Goal: Task Accomplishment & Management: Complete application form

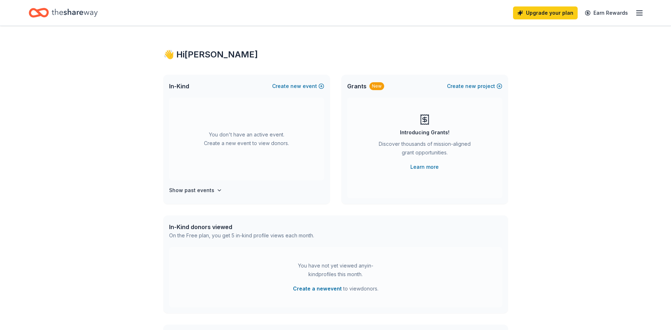
click at [635, 9] on icon "button" at bounding box center [639, 13] width 9 height 9
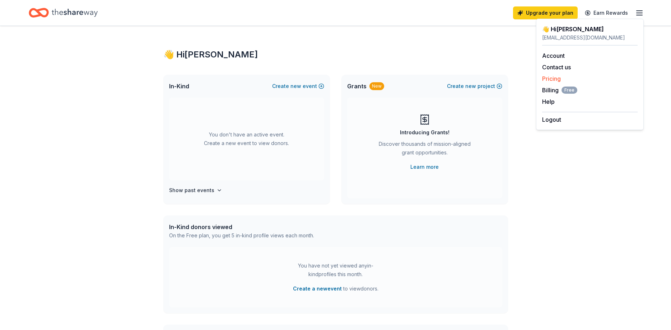
click at [553, 75] on div "Pricing" at bounding box center [589, 78] width 95 height 9
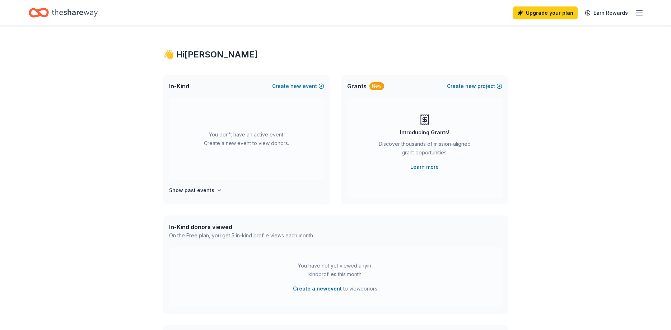
click at [638, 11] on icon "button" at bounding box center [639, 13] width 9 height 9
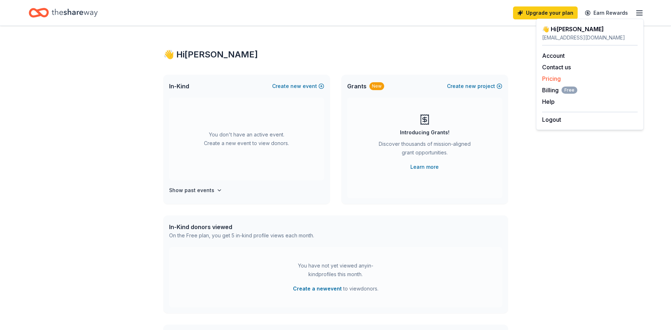
click at [558, 79] on link "Pricing" at bounding box center [551, 78] width 19 height 7
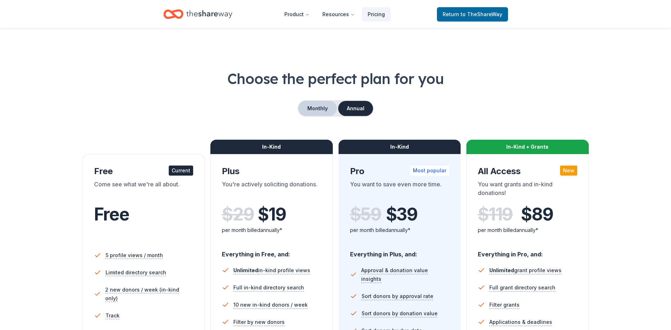
click at [318, 110] on button "Monthly" at bounding box center [317, 108] width 38 height 15
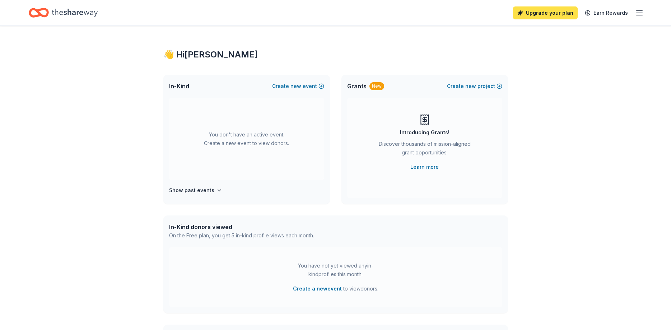
click at [549, 17] on link "Upgrade your plan" at bounding box center [545, 12] width 65 height 13
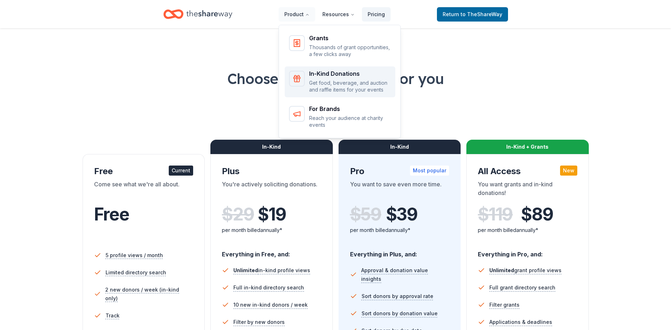
click at [374, 90] on p "Get food, beverage, and auction and raffle items for your events" at bounding box center [350, 86] width 82 height 14
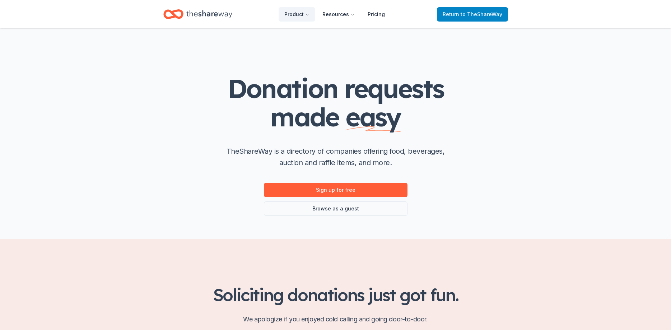
click at [471, 17] on span "to TheShareWay" at bounding box center [481, 14] width 42 height 6
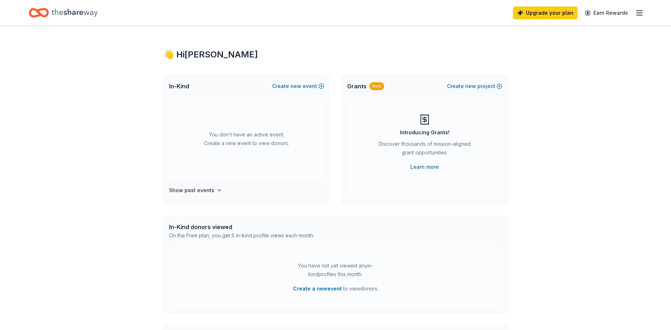
click at [640, 11] on icon "button" at bounding box center [639, 13] width 9 height 9
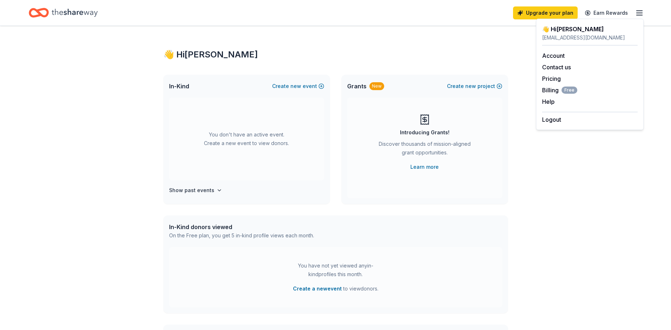
click at [640, 11] on icon "button" at bounding box center [639, 13] width 9 height 9
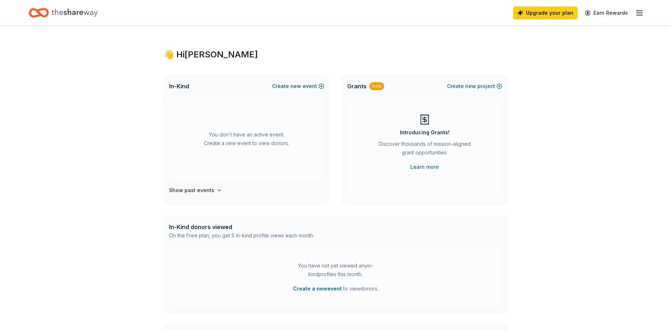
click at [299, 87] on span "new" at bounding box center [295, 86] width 11 height 9
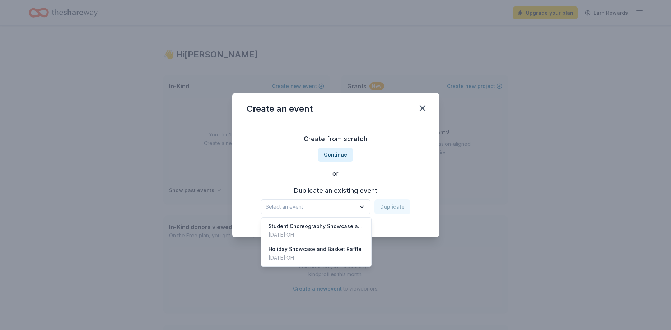
click at [368, 206] on button "Select an event" at bounding box center [315, 206] width 109 height 15
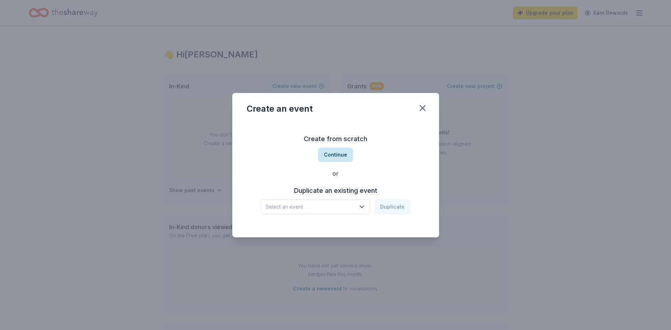
click at [347, 155] on button "Continue" at bounding box center [335, 155] width 35 height 14
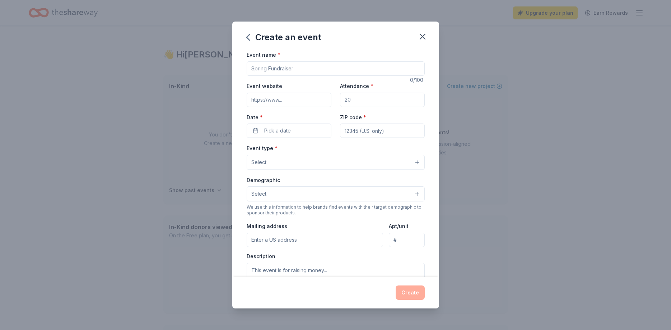
drag, startPoint x: 308, startPoint y: 69, endPoint x: 229, endPoint y: 70, distance: 78.6
click at [247, 70] on input "Event name *" at bounding box center [336, 68] width 178 height 14
type input "Winter Banquet Basket Raffle"
click at [277, 99] on input "Event website" at bounding box center [289, 100] width 85 height 14
click at [375, 96] on input "Attendance *" at bounding box center [382, 100] width 85 height 14
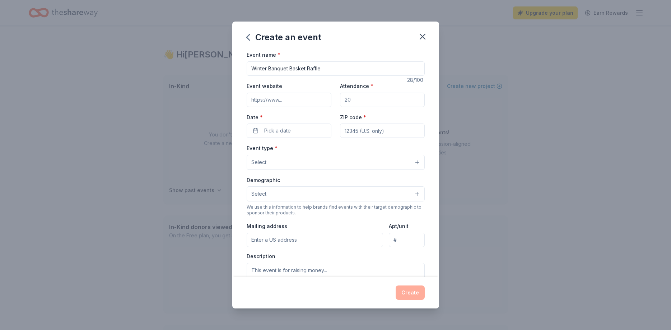
drag, startPoint x: 375, startPoint y: 96, endPoint x: 334, endPoint y: 95, distance: 41.3
click at [340, 95] on input "Attendance *" at bounding box center [382, 100] width 85 height 14
drag, startPoint x: 359, startPoint y: 96, endPoint x: 337, endPoint y: 101, distance: 22.1
click at [340, 101] on input "Attendance *" at bounding box center [382, 100] width 85 height 14
type input "100"
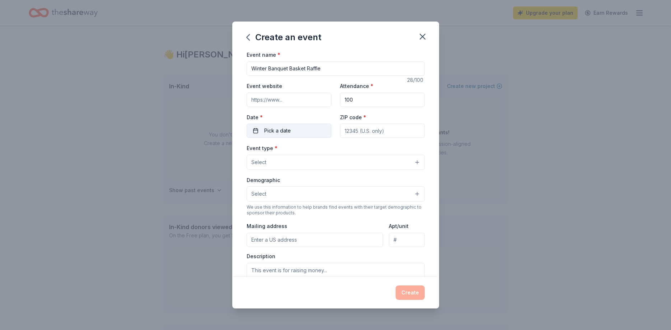
click at [290, 134] on span "Pick a date" at bounding box center [277, 130] width 27 height 9
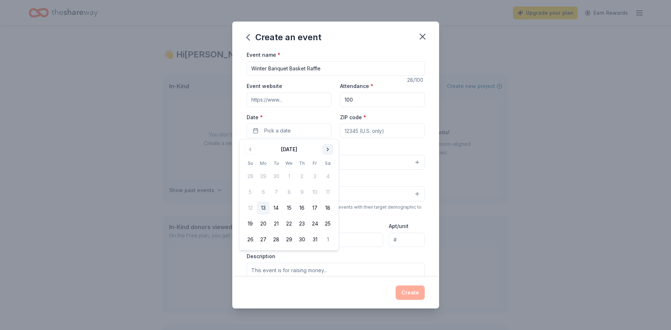
click at [326, 147] on button "Go to next month" at bounding box center [328, 149] width 10 height 10
click at [328, 149] on button "Go to next month" at bounding box center [328, 149] width 10 height 10
click at [324, 207] on button "17" at bounding box center [327, 207] width 13 height 13
click at [355, 133] on input "ZIP code *" at bounding box center [382, 130] width 85 height 14
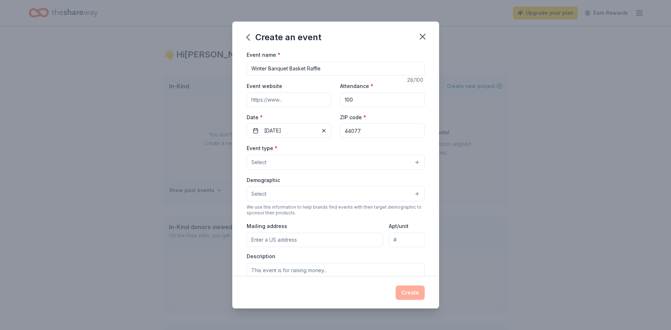
click at [303, 163] on button "Select" at bounding box center [336, 162] width 178 height 15
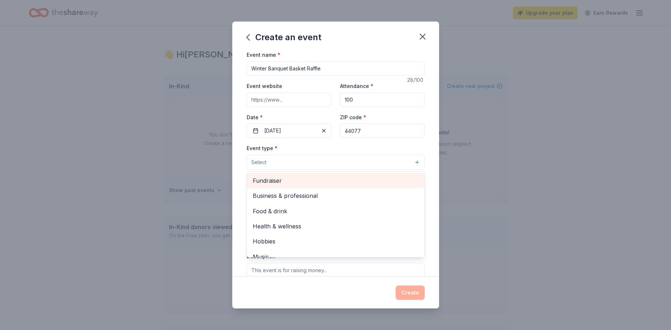
click at [298, 181] on span "Fundraiser" at bounding box center [336, 180] width 166 height 9
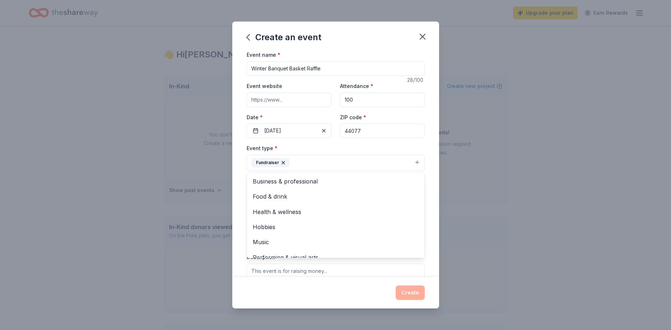
click at [432, 181] on div "Event name * Winter Banquet Basket Raffle 28 /100 Event website Attendance * 10…" at bounding box center [335, 163] width 207 height 226
click at [410, 190] on button "Select" at bounding box center [336, 194] width 178 height 15
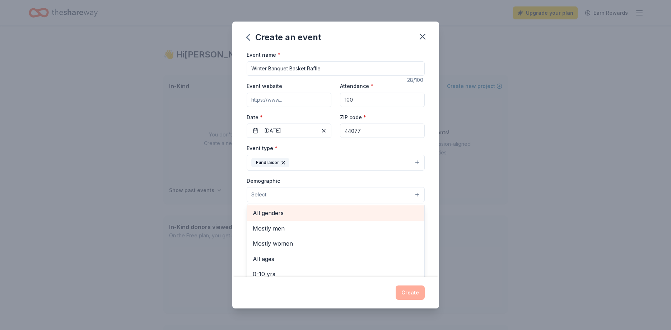
click at [283, 214] on span "All genders" at bounding box center [336, 212] width 166 height 9
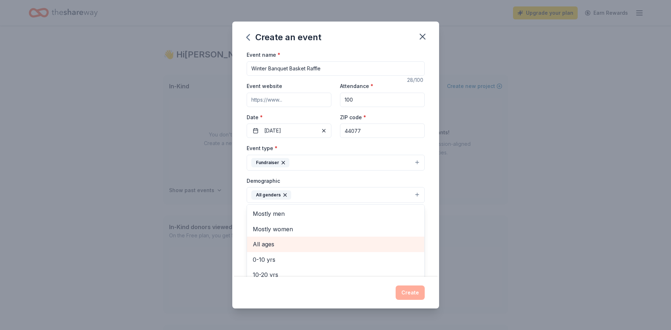
click at [277, 245] on span "All ages" at bounding box center [336, 243] width 166 height 9
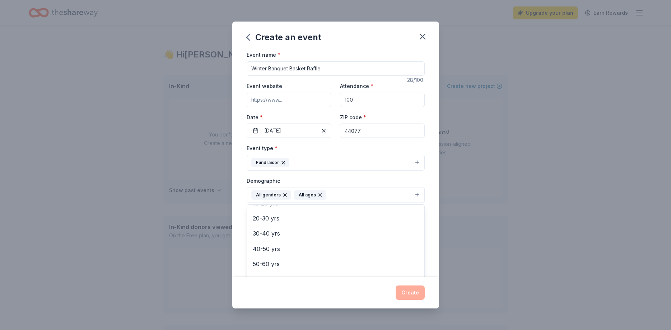
scroll to position [85, 0]
click at [432, 190] on div "Event name * Winter Banquet Basket Raffle 28 /100 Event website Attendance * 10…" at bounding box center [335, 163] width 207 height 226
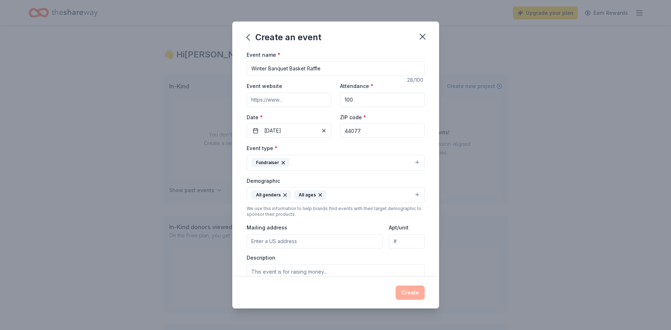
click at [343, 238] on input "Mailing address" at bounding box center [315, 241] width 137 height 14
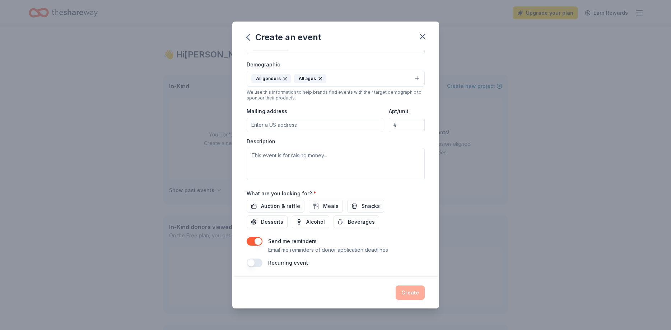
scroll to position [118, 0]
click at [318, 121] on input "Mailing address" at bounding box center [315, 123] width 137 height 14
type input "44077"
type input "9910 Juniper Ct"
type input "44077"
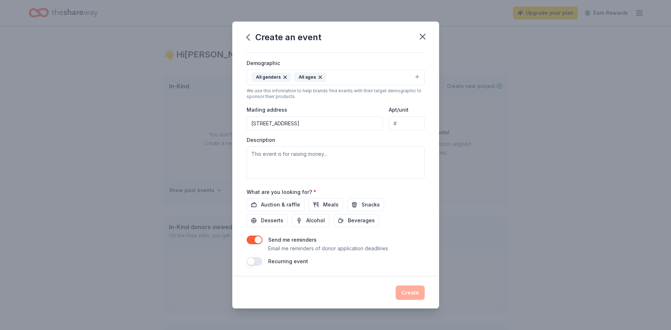
type input "9910 Juniper Court, Mentor, OH, 44060"
click at [388, 137] on div "Description" at bounding box center [336, 157] width 178 height 42
click at [375, 165] on textarea at bounding box center [336, 162] width 178 height 32
click at [276, 125] on input "9910 Juniper Court, Mentor, OH, 44060" at bounding box center [315, 123] width 137 height 14
click at [319, 154] on textarea at bounding box center [336, 162] width 178 height 32
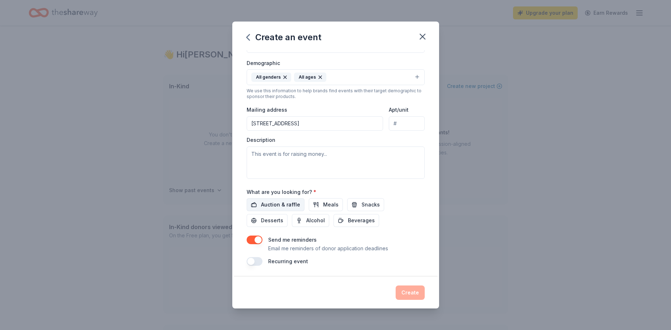
click at [286, 200] on span "Auction & raffle" at bounding box center [280, 204] width 39 height 9
click at [257, 237] on button "button" at bounding box center [255, 239] width 16 height 9
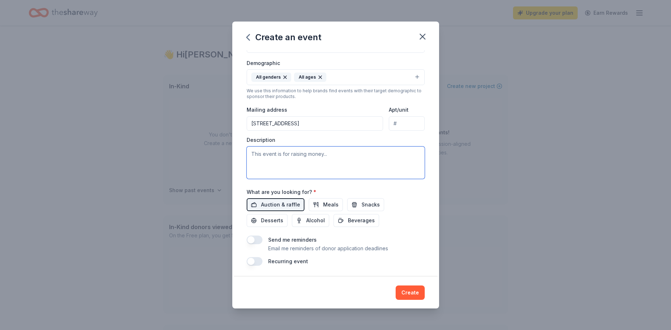
click at [319, 161] on textarea at bounding box center [336, 162] width 178 height 32
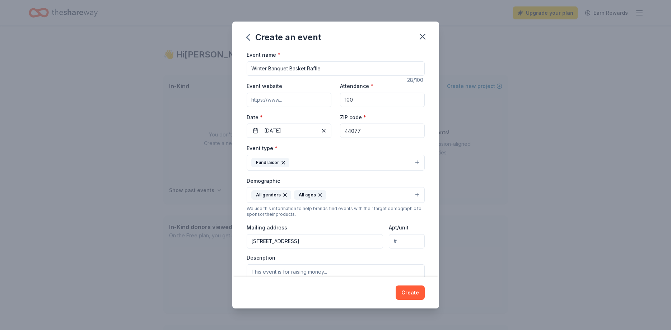
click at [295, 102] on input "Event website" at bounding box center [289, 100] width 85 height 14
paste input "[URL][DOMAIN_NAME][US_STATE]"
type input "[URL][DOMAIN_NAME][US_STATE]"
click at [430, 175] on div "Event name * Winter Banquet Basket Raffle 28 /100 Event website https://www.ohw…" at bounding box center [335, 163] width 207 height 226
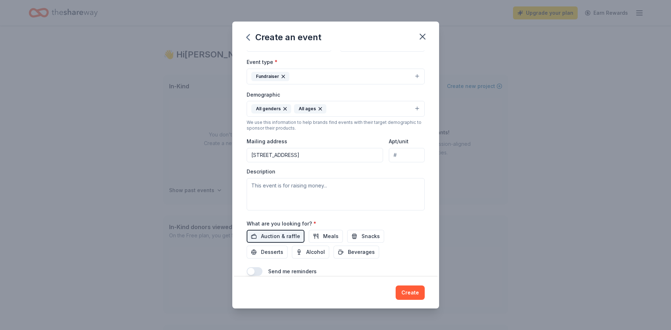
scroll to position [118, 0]
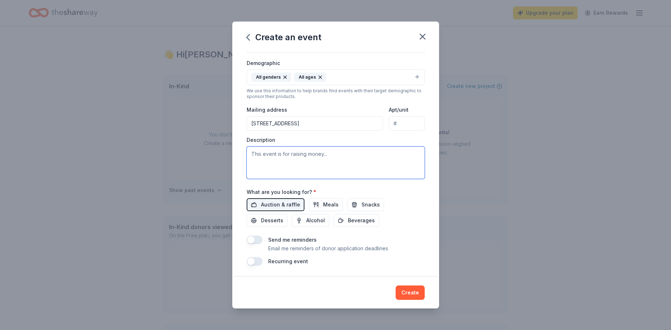
click at [379, 157] on textarea at bounding box center [336, 162] width 178 height 32
paste textarea "Our squadron is having their annual winter banquet on Saturday, December 9th, a…"
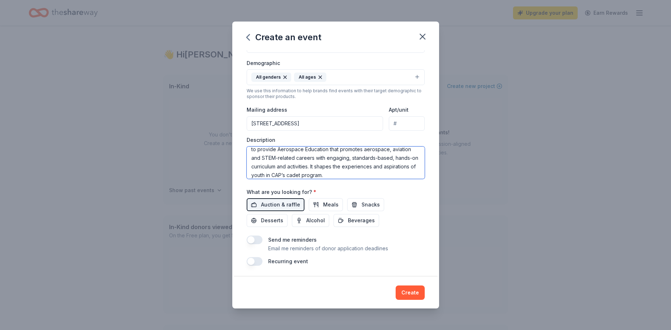
scroll to position [0, 0]
click at [261, 153] on textarea "Our squadron is having their annual winter banquet on Saturday, December 9th, a…" at bounding box center [336, 162] width 178 height 32
drag, startPoint x: 275, startPoint y: 161, endPoint x: 309, endPoint y: 161, distance: 34.5
click at [309, 161] on textarea "Our Civil Air Patrol squadron is having their annual winter banquet on Saturday…" at bounding box center [336, 162] width 178 height 32
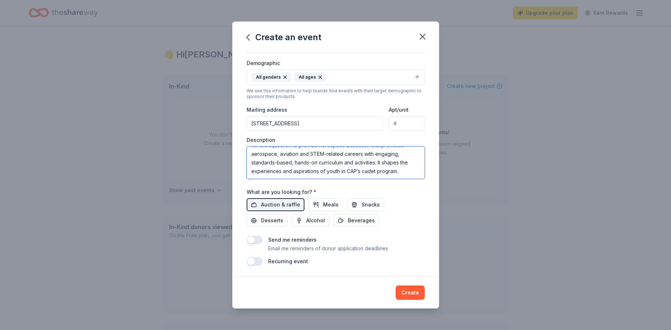
click at [375, 165] on textarea "Our Civil Air Patrol squadron is having their annual winter banquet on Saturday…" at bounding box center [336, 162] width 178 height 32
click at [385, 161] on textarea "Our Civil Air Patrol squadron is having their annual winter banquet on Saturday…" at bounding box center [336, 162] width 178 height 32
type textarea "Our Civil Air Patrol squadron is having their annual winter banquet [DATE][DATE…"
click at [393, 234] on div "Event name * Winter Banquet Basket Raffle 28 /100 Event website https://www.ohw…" at bounding box center [336, 99] width 178 height 333
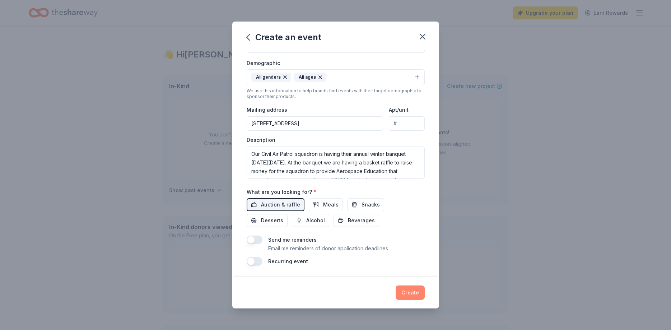
click at [414, 289] on button "Create" at bounding box center [409, 292] width 29 height 14
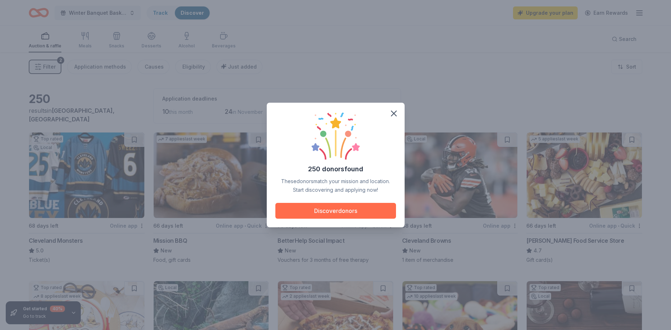
click at [350, 215] on button "Discover donors" at bounding box center [335, 211] width 121 height 16
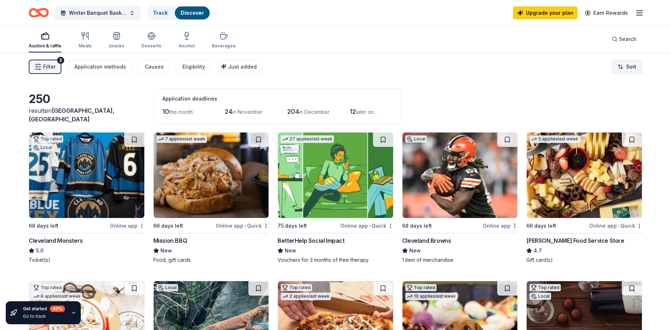
click at [623, 69] on html "Winter Banquet Basket Raffle Track Discover Upgrade your plan Earn Rewards Auct…" at bounding box center [335, 165] width 671 height 330
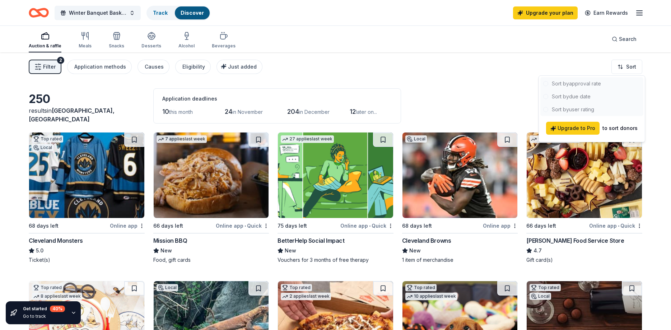
click at [583, 97] on div at bounding box center [591, 96] width 103 height 39
click at [459, 90] on html "Winter Banquet Basket Raffle Track Discover Upgrade your plan Earn Rewards Auct…" at bounding box center [335, 165] width 671 height 330
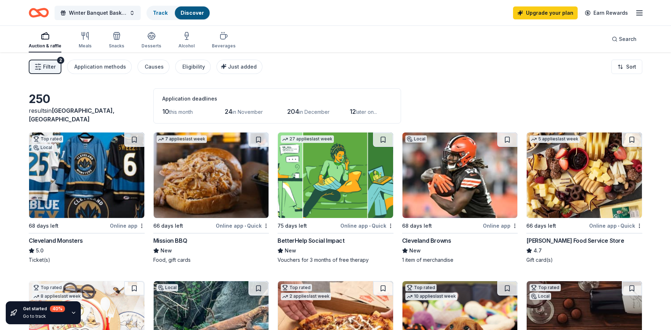
click at [51, 68] on span "Filter" at bounding box center [49, 66] width 13 height 9
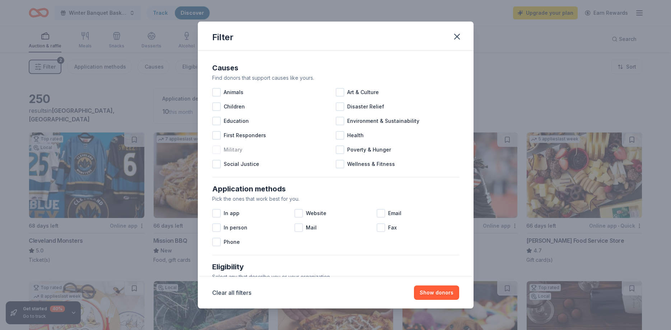
click at [216, 151] on div at bounding box center [216, 149] width 9 height 9
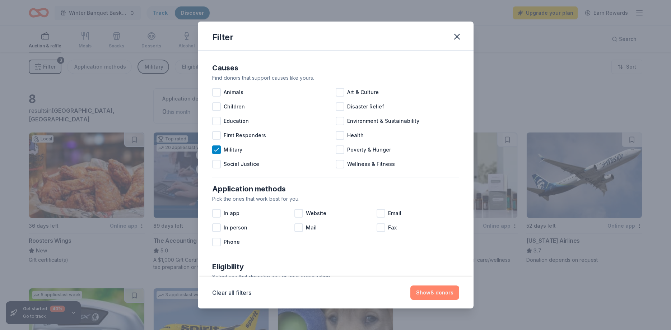
click at [450, 291] on button "Show 8 donors" at bounding box center [434, 292] width 49 height 14
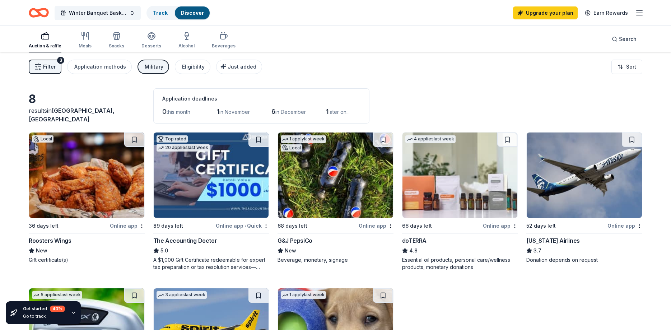
click at [43, 68] on span "Filter" at bounding box center [49, 66] width 13 height 9
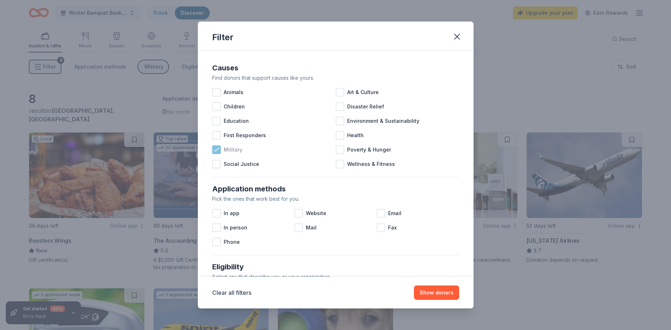
click at [217, 149] on icon at bounding box center [216, 149] width 5 height 3
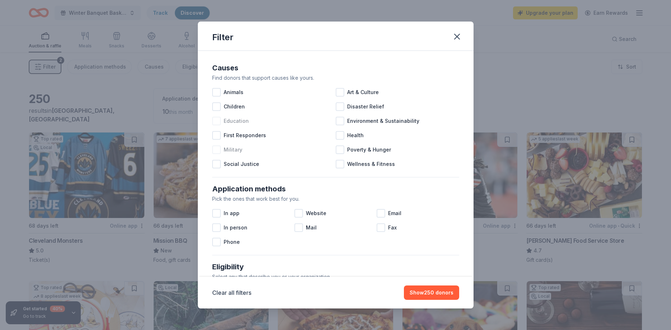
click at [220, 122] on div at bounding box center [216, 121] width 9 height 9
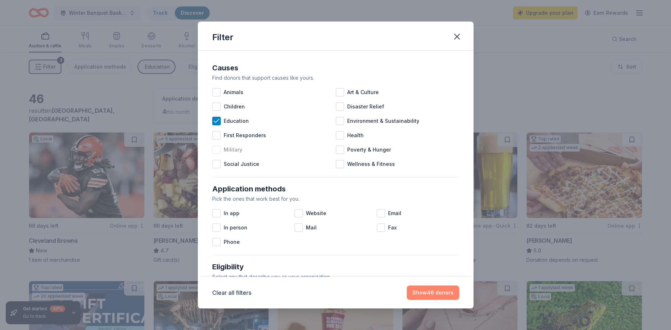
click at [434, 294] on button "Show 46 donors" at bounding box center [433, 292] width 52 height 14
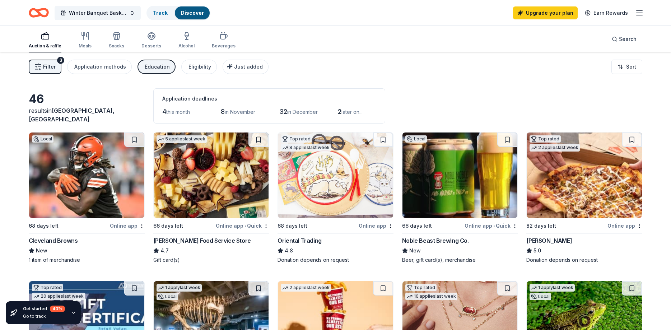
click at [50, 68] on span "Filter" at bounding box center [49, 66] width 13 height 9
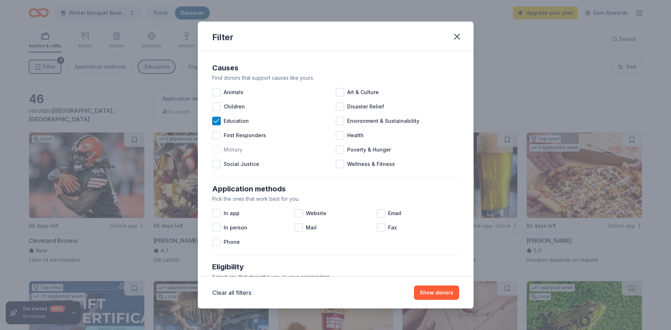
click at [219, 149] on div at bounding box center [216, 149] width 9 height 9
click at [216, 112] on div "Children" at bounding box center [273, 106] width 123 height 14
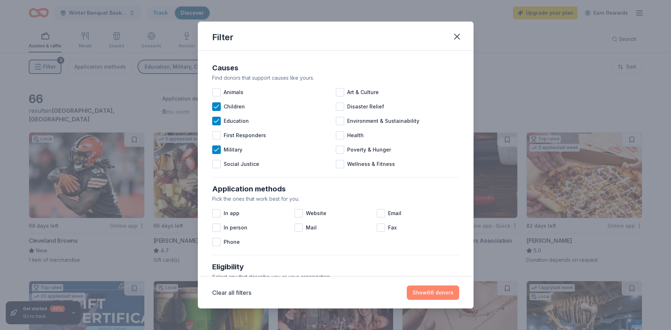
click at [446, 292] on button "Show 66 donors" at bounding box center [433, 292] width 52 height 14
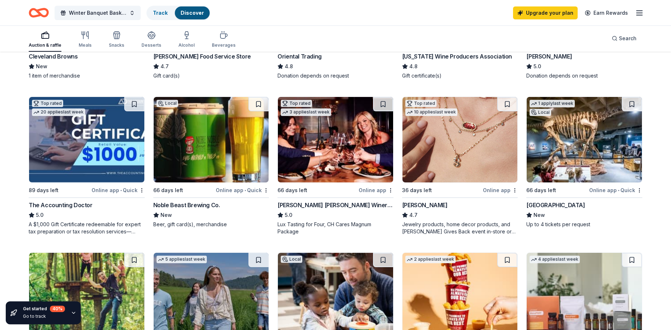
scroll to position [183, 0]
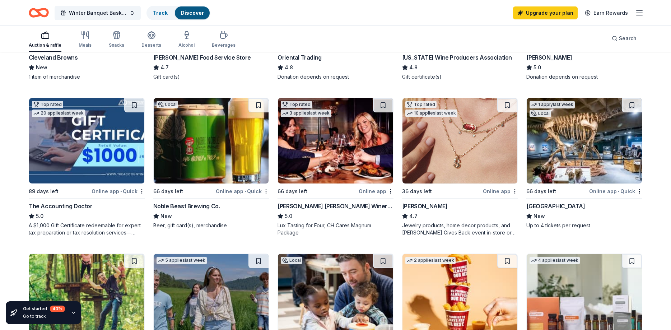
click at [498, 193] on div "Online app" at bounding box center [500, 191] width 35 height 9
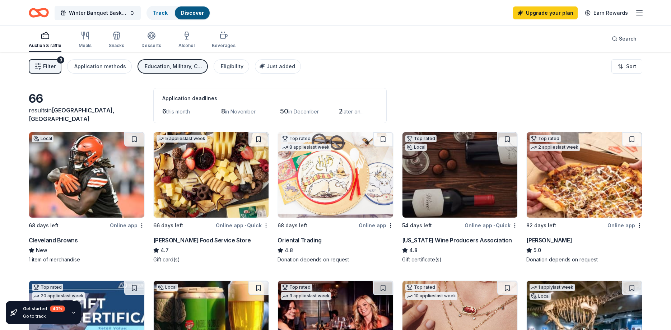
scroll to position [0, 0]
click at [638, 14] on icon "button" at bounding box center [639, 13] width 9 height 9
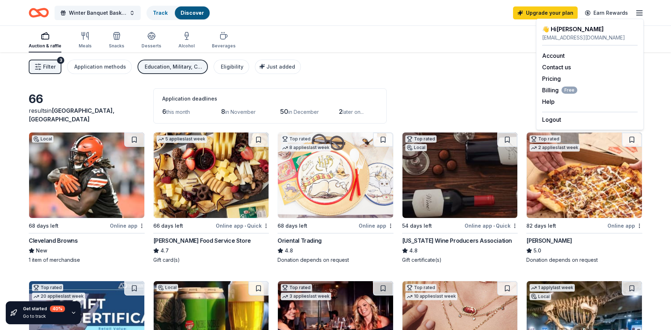
click at [638, 14] on icon "button" at bounding box center [639, 13] width 9 height 9
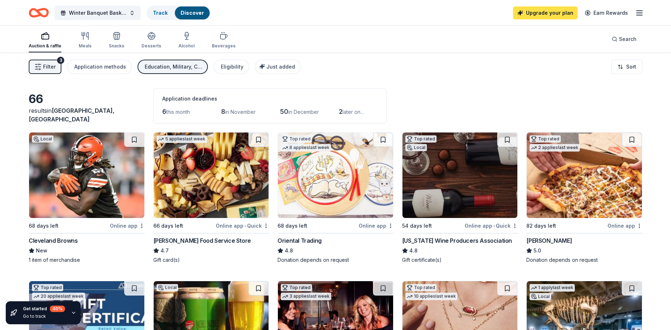
click at [544, 14] on link "Upgrade your plan" at bounding box center [545, 12] width 65 height 13
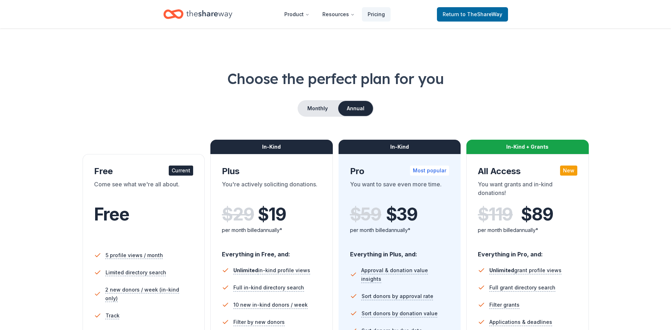
click at [292, 151] on div "In-Kind" at bounding box center [271, 147] width 122 height 14
click at [315, 110] on button "Monthly" at bounding box center [317, 108] width 38 height 15
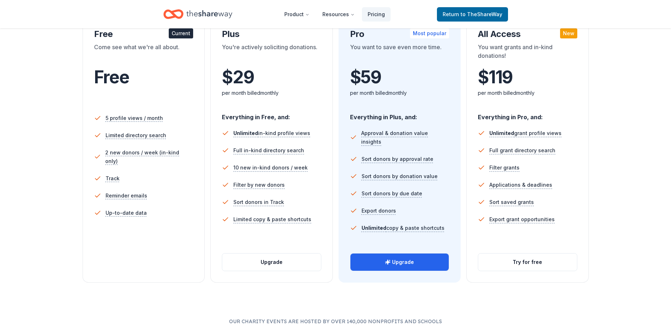
scroll to position [110, 0]
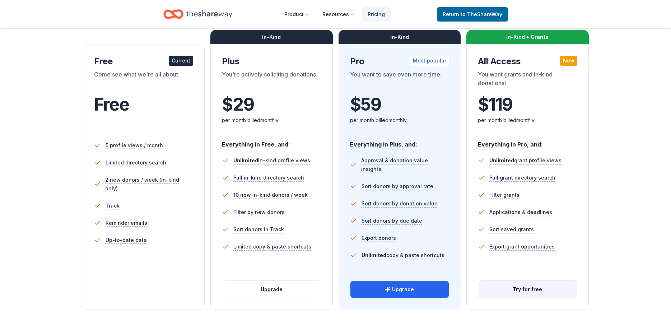
click at [537, 293] on button "Try for free" at bounding box center [527, 289] width 99 height 17
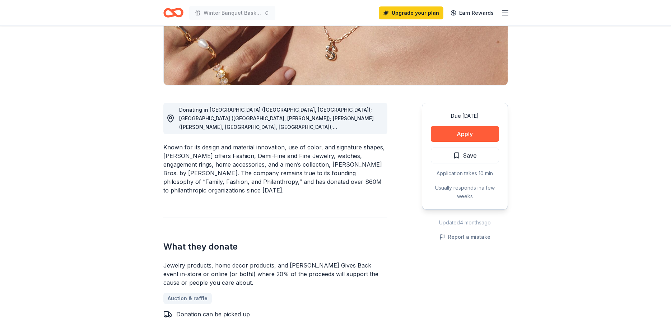
scroll to position [183, 0]
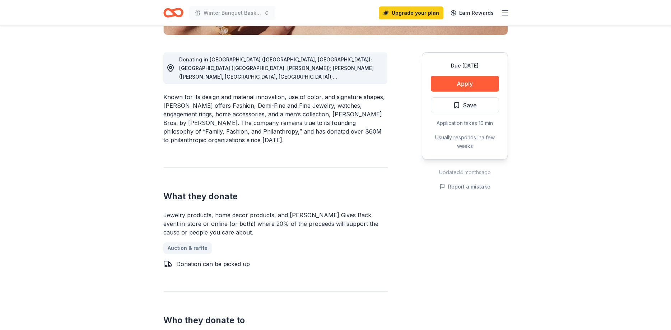
click at [305, 75] on span "Donating in AL (Birmingham, Huntsville); AR (Little Rock, Rogers); AZ (Chandler…" at bounding box center [276, 149] width 195 height 187
click at [304, 79] on span "Donating in AL (Birmingham, Huntsville); AR (Little Rock, Rogers); AZ (Chandler…" at bounding box center [276, 149] width 195 height 187
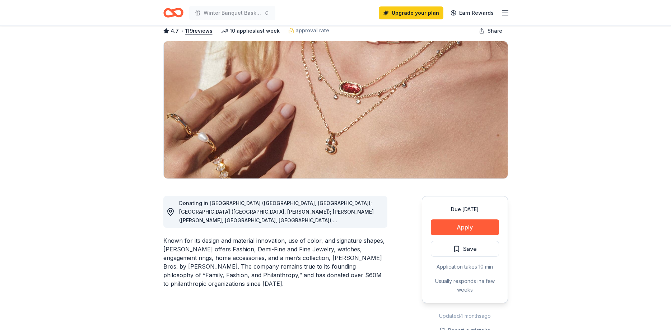
scroll to position [73, 0]
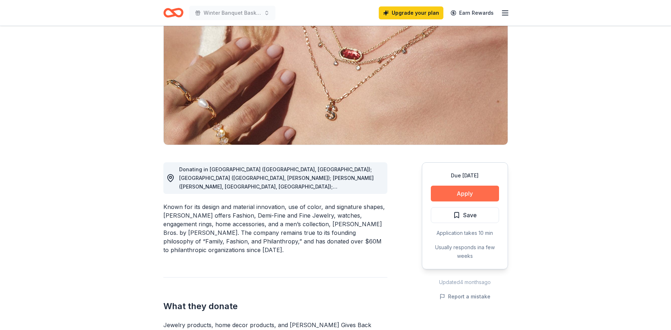
click at [463, 197] on button "Apply" at bounding box center [465, 194] width 68 height 16
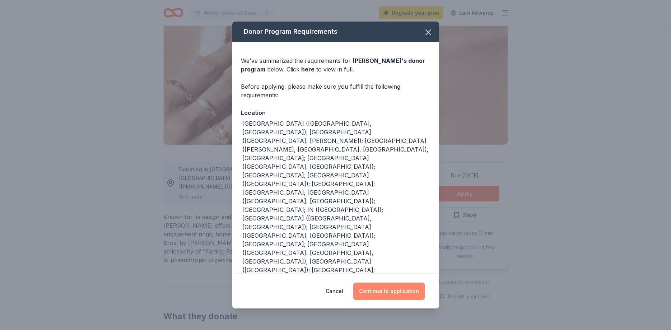
click at [395, 294] on button "Continue to application" at bounding box center [388, 290] width 71 height 17
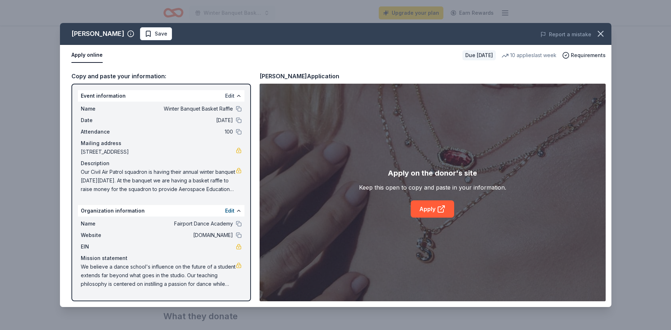
click at [228, 96] on button "Edit" at bounding box center [229, 96] width 9 height 9
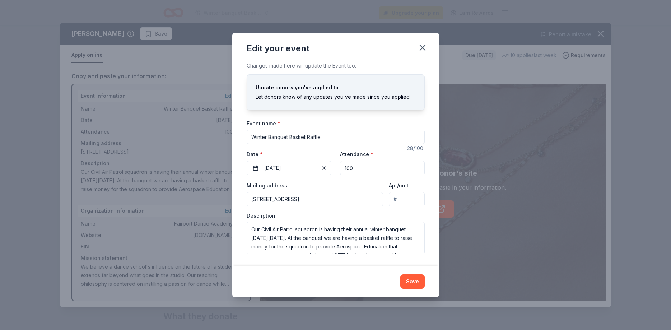
click at [249, 137] on input "Winter Banquet Basket Raffle" at bounding box center [336, 137] width 178 height 14
type input "Civil Air Patrol Winter Banquet Basket Raffle"
drag, startPoint x: 419, startPoint y: 285, endPoint x: 413, endPoint y: 279, distance: 8.9
click at [413, 279] on button "Save" at bounding box center [412, 281] width 24 height 14
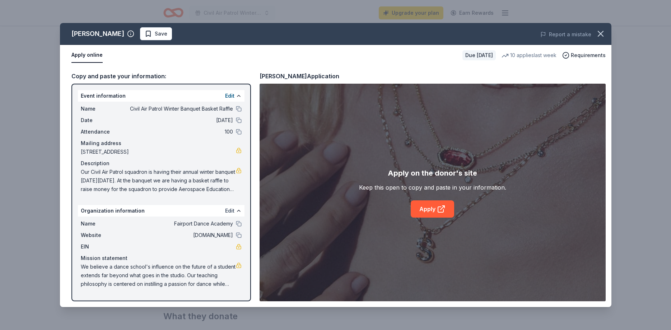
click at [229, 211] on button "Edit" at bounding box center [229, 210] width 9 height 9
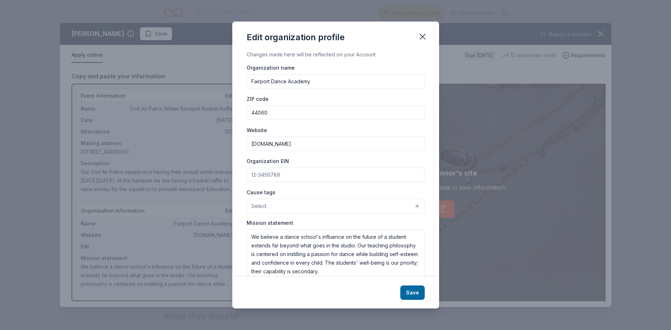
drag, startPoint x: 322, startPoint y: 83, endPoint x: 245, endPoint y: 87, distance: 77.6
click at [247, 87] on input "Fairport Dance Academy" at bounding box center [336, 81] width 178 height 14
drag, startPoint x: 333, startPoint y: 80, endPoint x: 286, endPoint y: 77, distance: 47.5
click at [286, 77] on input "Civil Air Patrol Ohio Wing" at bounding box center [336, 81] width 178 height 14
paste input "Frank H. Kettlewood Composite Squadron"
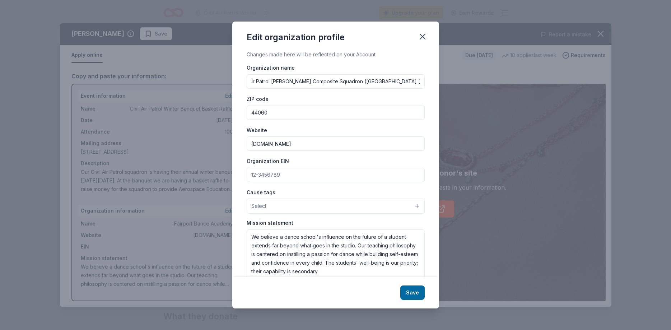
scroll to position [0, 16]
click at [398, 81] on input "Civil Air Patrol Frank H. Kettlewood Composite Squadron (Painesville OH-252)" at bounding box center [336, 81] width 178 height 14
type input "Civil Air Patrol [PERSON_NAME] Composite Squadron ([GEOGRAPHIC_DATA]) [GEOGRAPH…"
drag, startPoint x: 275, startPoint y: 109, endPoint x: 244, endPoint y: 110, distance: 30.5
click at [247, 110] on input "44060" at bounding box center [336, 113] width 178 height 14
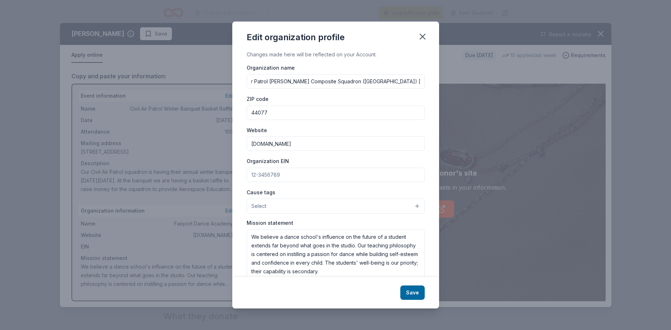
type input "44077"
drag, startPoint x: 342, startPoint y: 141, endPoint x: 222, endPoint y: 142, distance: 119.9
click at [247, 142] on input "www.fairportdanceacademy.com" at bounding box center [336, 143] width 178 height 14
paste input "[URL][DOMAIN_NAME][US_STATE]"
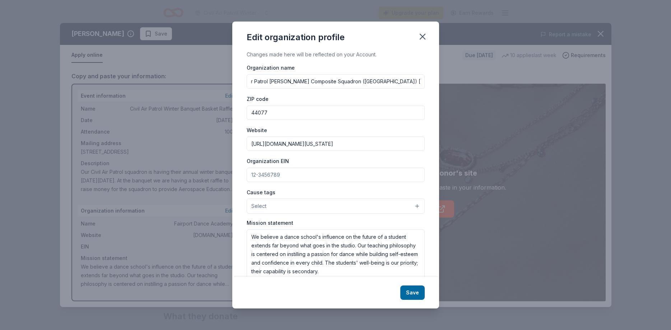
type input "[URL][DOMAIN_NAME][US_STATE]"
click at [291, 173] on input "Organization EIN" at bounding box center [336, 175] width 178 height 14
paste input "[US_EMPLOYER_IDENTIFICATION_NUMBER]"
type input "[US_EMPLOYER_IDENTIFICATION_NUMBER]"
click at [297, 206] on button "Select" at bounding box center [336, 205] width 178 height 15
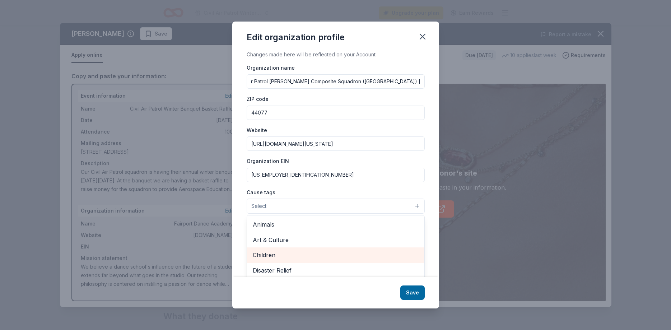
click at [290, 255] on span "Children" at bounding box center [336, 254] width 166 height 9
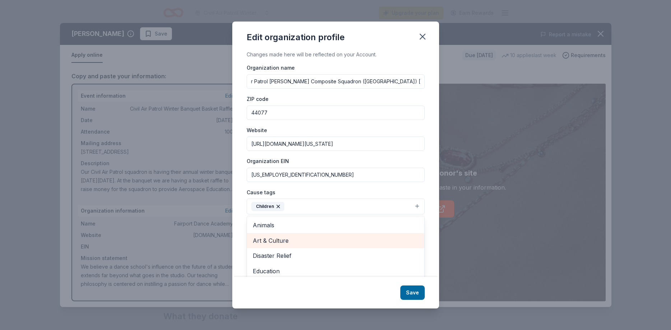
scroll to position [43, 0]
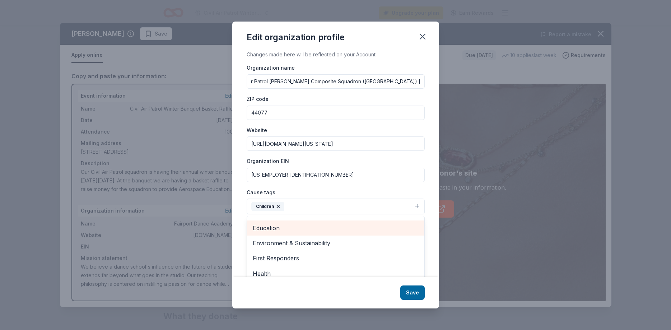
click at [304, 228] on span "Education" at bounding box center [336, 227] width 166 height 9
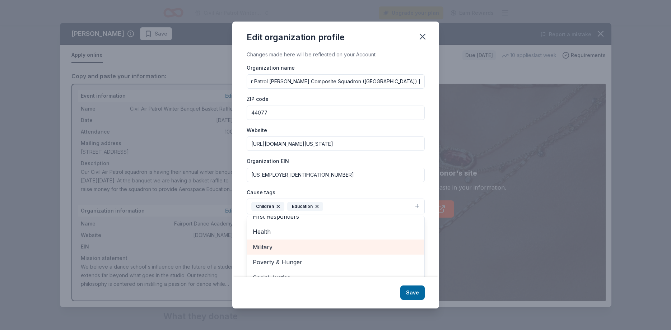
click at [305, 243] on span "Military" at bounding box center [336, 246] width 166 height 9
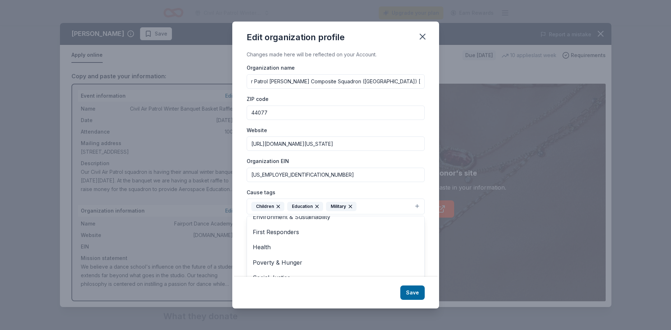
click at [428, 207] on div "Changes made here will be reflected on your Account. Organization name Civil Ai…" at bounding box center [335, 163] width 207 height 226
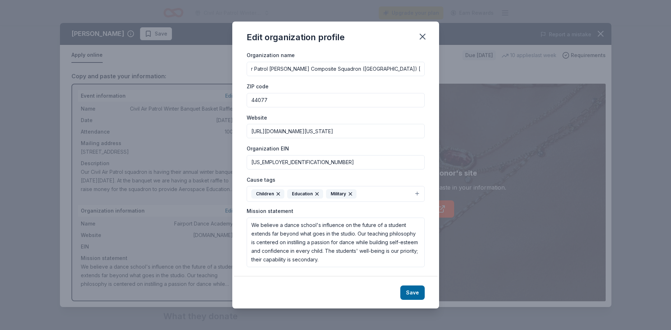
scroll to position [14, 0]
drag, startPoint x: 325, startPoint y: 260, endPoint x: 250, endPoint y: 220, distance: 84.9
click at [250, 220] on textarea "We believe a dance school's influence on the future of a student extends far be…" at bounding box center [336, 241] width 178 height 50
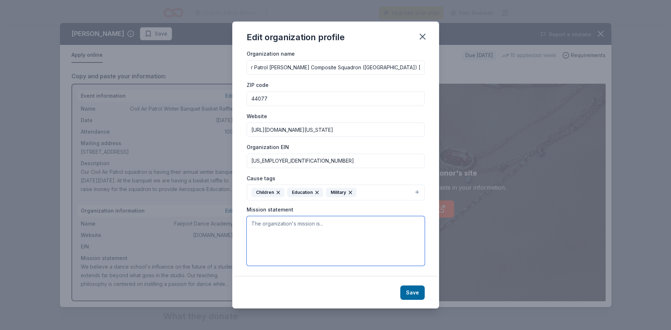
paste textarea "The focus of OH-252 is to teach the CAP core values of integrity, volunteer ser…"
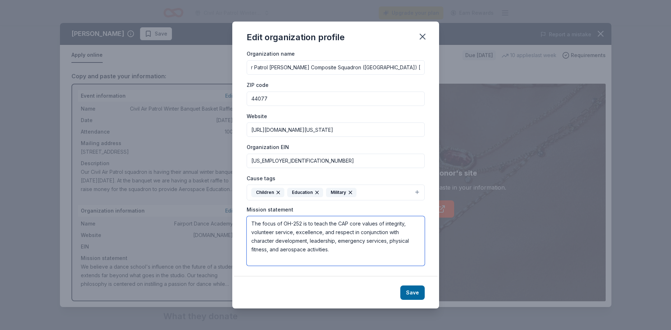
click at [341, 220] on textarea "The focus of OH-252 is to teach the CAP core values of integrity, volunteer ser…" at bounding box center [336, 241] width 178 height 50
click at [342, 250] on textarea "The focus of OH-252 is to teach the Civil Air Patrol core values of integrity, …" at bounding box center [336, 241] width 178 height 50
type textarea "The focus of OH-252 is to teach the Civil Air Patrol core values of integrity, …"
click at [421, 294] on button "Save" at bounding box center [412, 292] width 24 height 14
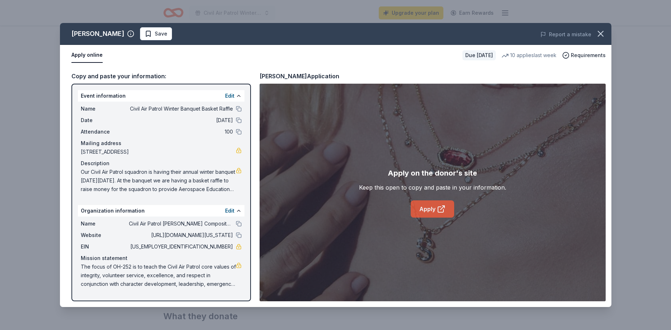
click at [430, 211] on link "Apply" at bounding box center [432, 208] width 43 height 17
click at [602, 34] on icon "button" at bounding box center [600, 34] width 10 height 10
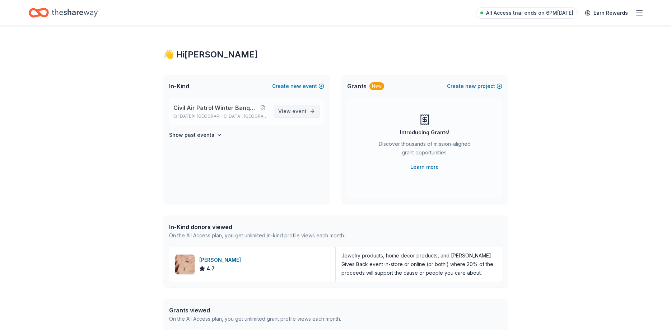
click at [287, 112] on span "View event" at bounding box center [292, 111] width 28 height 9
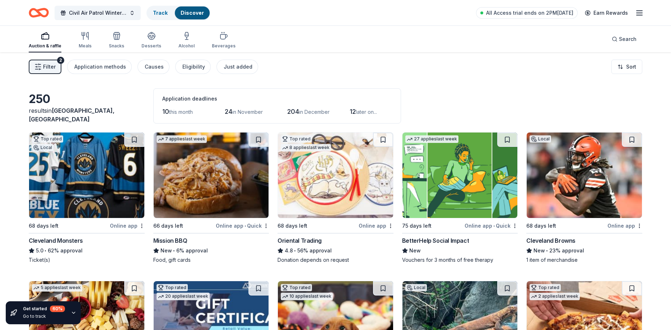
click at [41, 70] on button "Filter 2" at bounding box center [45, 67] width 33 height 14
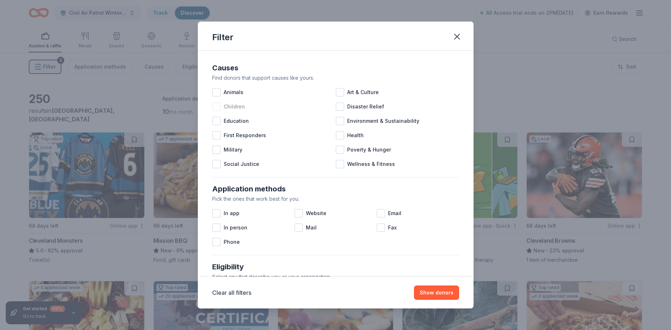
click at [214, 105] on div at bounding box center [216, 106] width 9 height 9
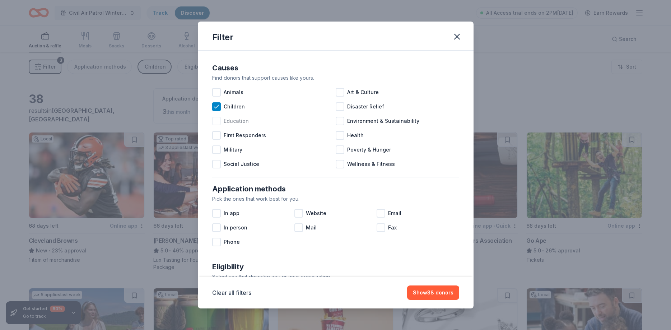
click at [217, 121] on div at bounding box center [216, 121] width 9 height 9
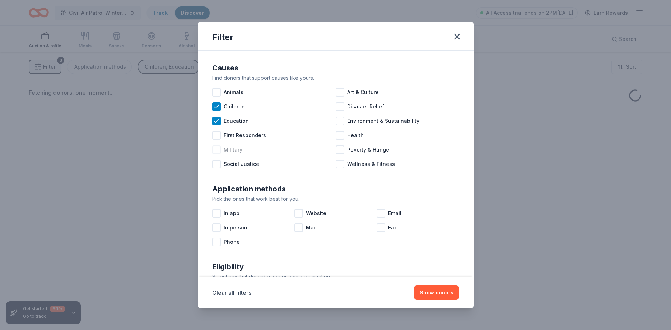
click at [217, 148] on div at bounding box center [216, 149] width 9 height 9
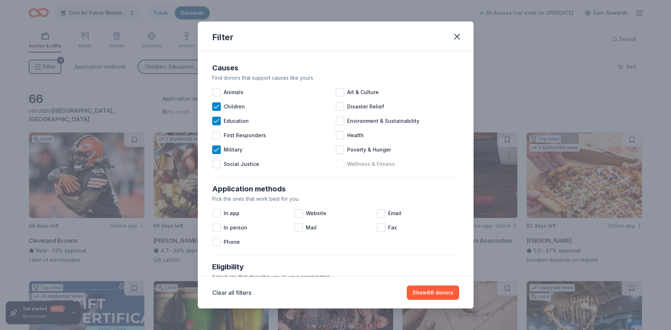
click at [338, 164] on div at bounding box center [340, 164] width 9 height 9
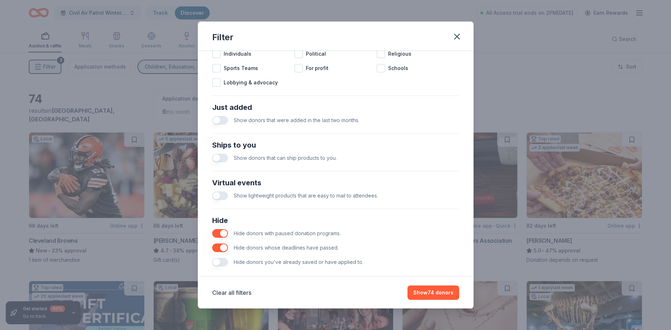
scroll to position [247, 0]
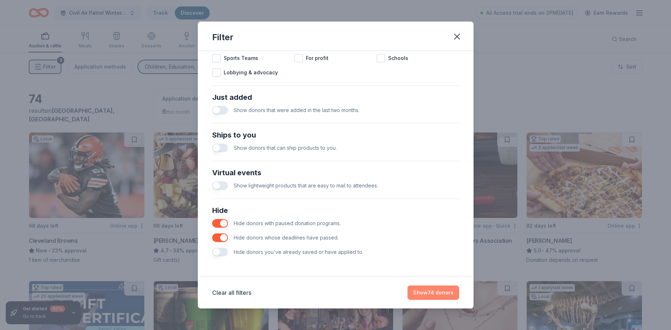
click at [430, 293] on button "Show 74 donors" at bounding box center [433, 292] width 52 height 14
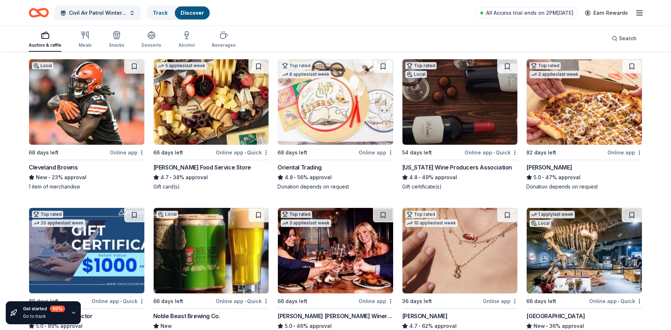
scroll to position [0, 0]
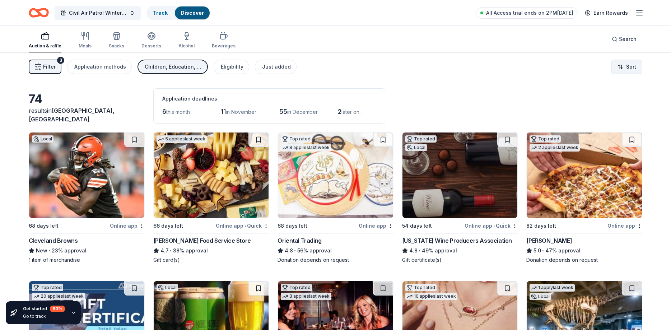
click at [627, 70] on html "Civil Air Patrol Winter Banquet Basket Raffle Track Discover All Access trial e…" at bounding box center [335, 165] width 671 height 330
click at [619, 98] on div "Sort by due date" at bounding box center [608, 96] width 64 height 13
click at [626, 65] on html "Civil Air Patrol Winter Banquet Basket Raffle Track Discover All Access trial e…" at bounding box center [335, 165] width 671 height 330
click at [622, 82] on div "Sort by approval rate" at bounding box center [608, 83] width 64 height 13
click at [622, 58] on div "Filter 3 Application methods Children, Education, Military, Wellness & Fitness …" at bounding box center [335, 66] width 671 height 29
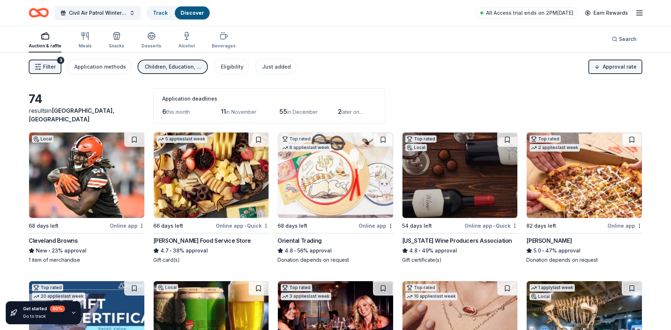
click at [621, 71] on html "Civil Air Patrol Winter Banquet Basket Raffle Track Discover All Access trial e…" at bounding box center [335, 165] width 671 height 330
click at [455, 92] on div "74 results in Painesville, OH Application deadlines 6 this month 11 in November…" at bounding box center [335, 105] width 613 height 35
click at [608, 64] on html "Civil Air Patrol Winter Banquet Basket Raffle Track Discover All Access trial e…" at bounding box center [335, 165] width 671 height 330
click at [613, 110] on div "Sort by user rating" at bounding box center [608, 109] width 64 height 13
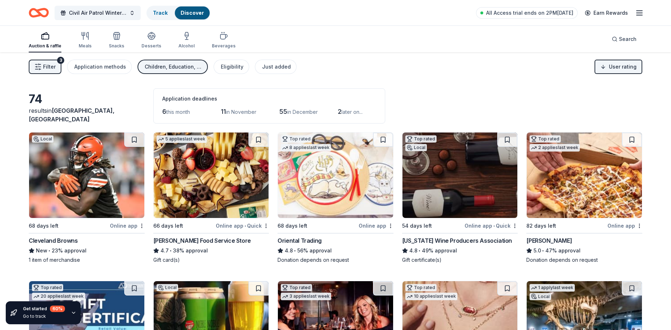
click at [122, 226] on div "Online app" at bounding box center [127, 225] width 35 height 9
click at [488, 187] on img at bounding box center [459, 174] width 115 height 85
click at [515, 225] on html "Civil Air Patrol Winter Banquet Basket Raffle Track Discover All Access trial e…" at bounding box center [335, 165] width 671 height 330
click at [466, 186] on img at bounding box center [459, 174] width 115 height 85
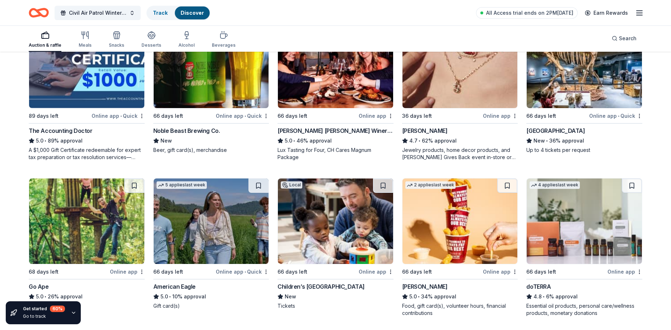
scroll to position [220, 0]
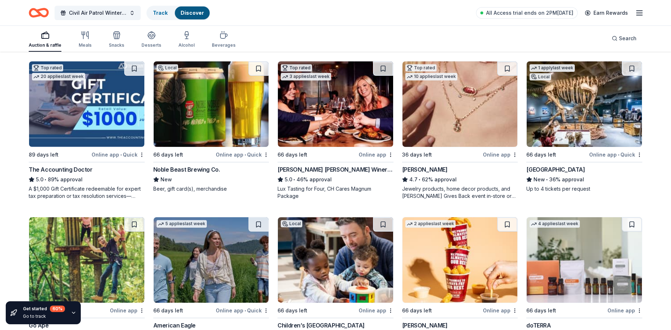
click at [351, 123] on img at bounding box center [335, 103] width 115 height 85
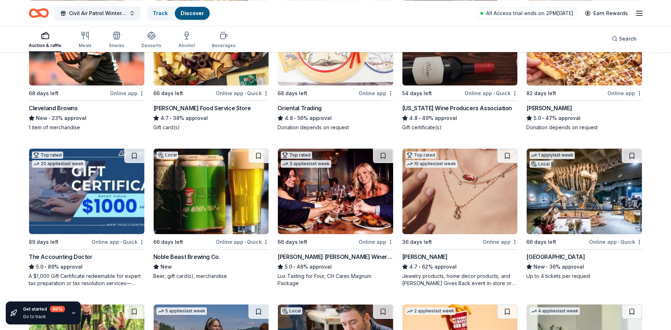
scroll to position [146, 0]
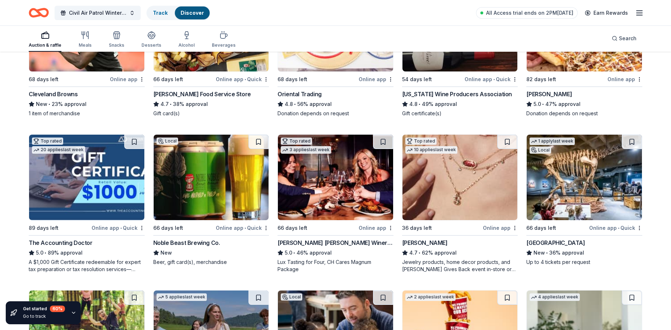
click at [621, 191] on img at bounding box center [583, 177] width 115 height 85
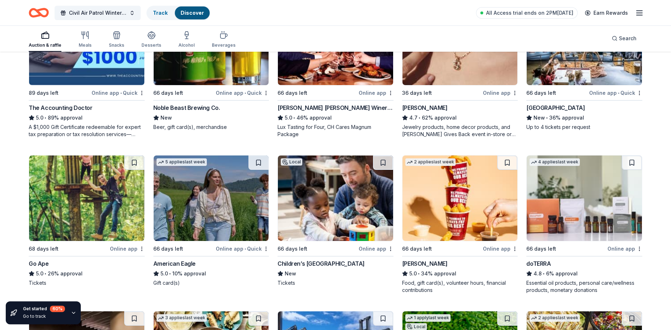
scroll to position [293, 0]
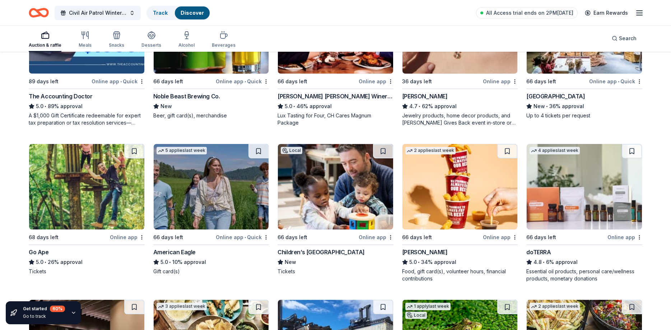
click at [88, 197] on img at bounding box center [86, 186] width 115 height 85
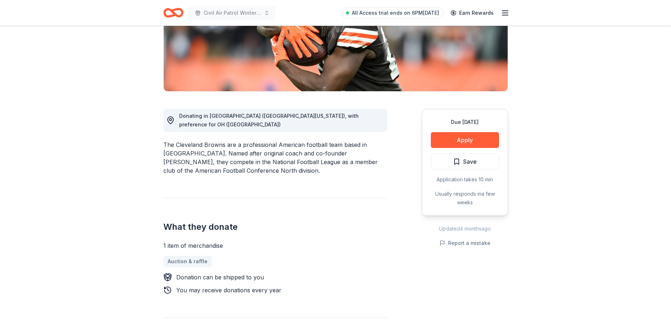
scroll to position [146, 0]
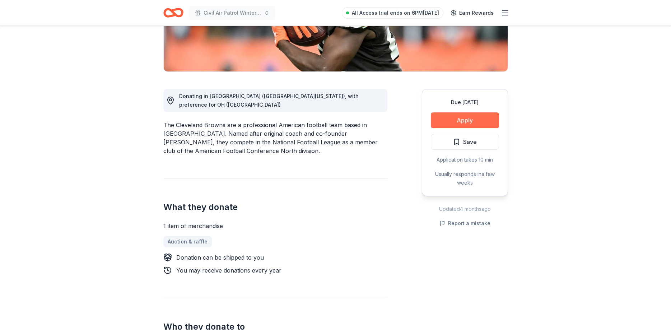
click at [475, 120] on button "Apply" at bounding box center [465, 120] width 68 height 16
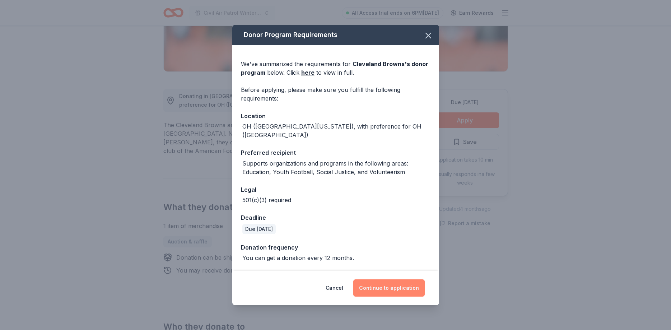
click at [408, 284] on button "Continue to application" at bounding box center [388, 287] width 71 height 17
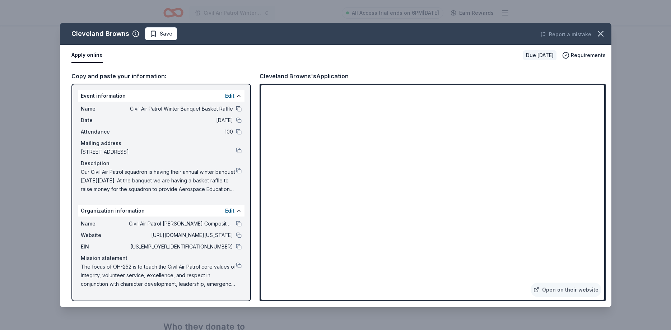
click at [238, 110] on button at bounding box center [239, 109] width 6 height 6
click at [237, 170] on button at bounding box center [239, 171] width 6 height 6
click at [409, 51] on div "Apply online" at bounding box center [294, 55] width 446 height 15
click at [240, 265] on button at bounding box center [239, 265] width 6 height 6
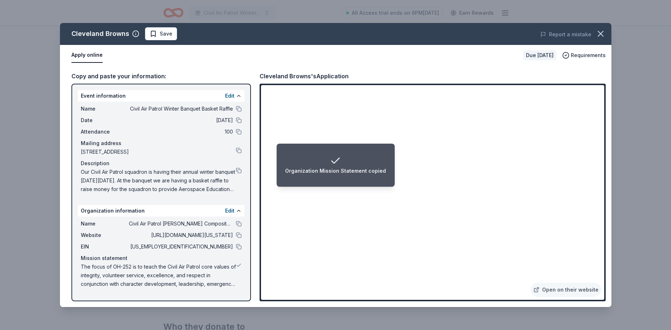
click at [374, 184] on li "Organization Mission Statement copied" at bounding box center [335, 165] width 118 height 43
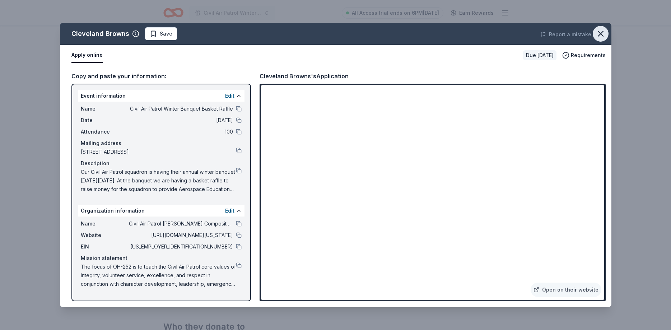
click at [603, 33] on icon "button" at bounding box center [600, 34] width 10 height 10
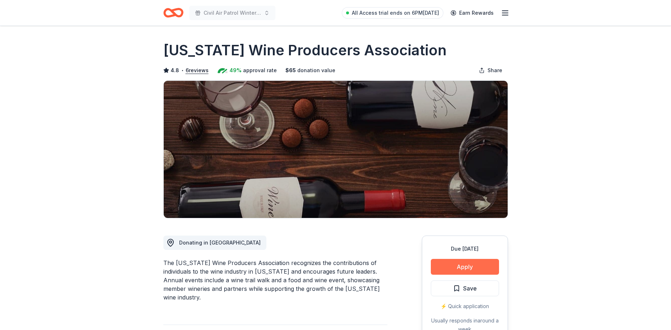
click at [469, 267] on button "Apply" at bounding box center [465, 267] width 68 height 16
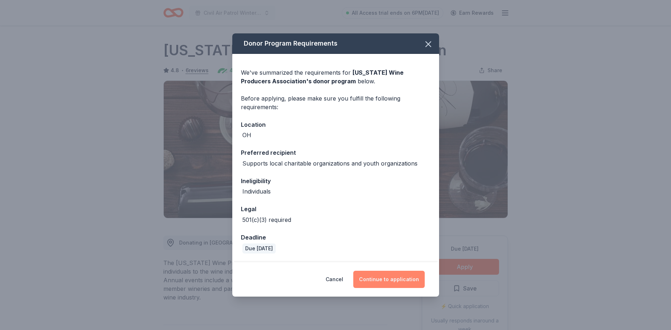
click at [386, 277] on button "Continue to application" at bounding box center [388, 279] width 71 height 17
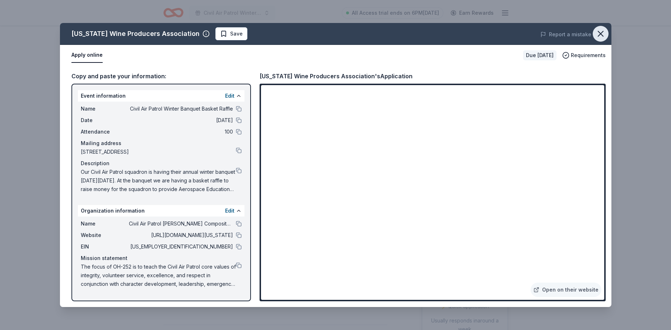
click at [601, 33] on icon "button" at bounding box center [600, 34] width 10 height 10
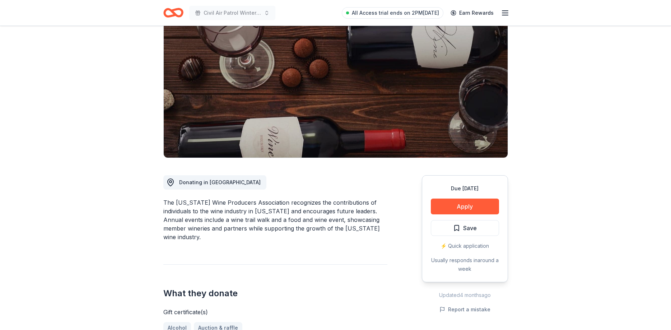
scroll to position [73, 0]
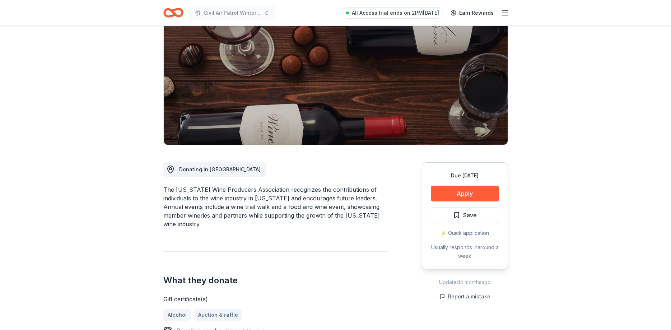
click at [478, 298] on button "Report a mistake" at bounding box center [464, 296] width 51 height 9
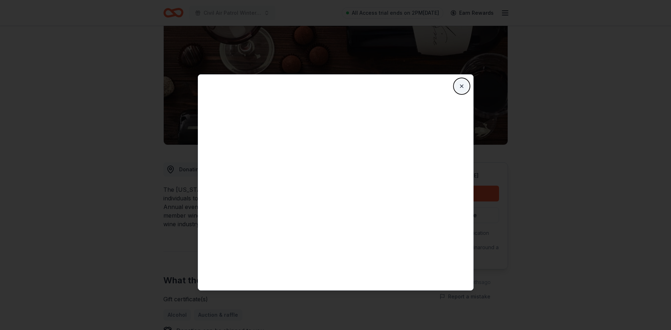
click at [460, 88] on button "Close" at bounding box center [461, 86] width 14 height 14
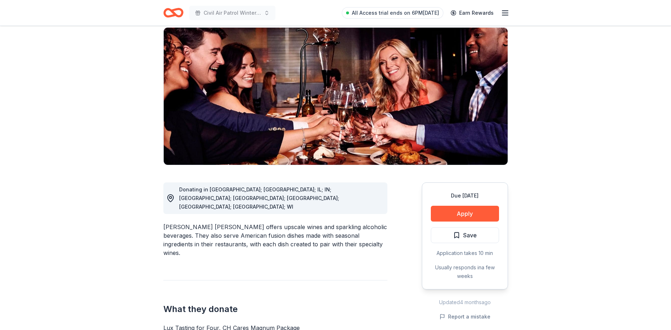
scroll to position [110, 0]
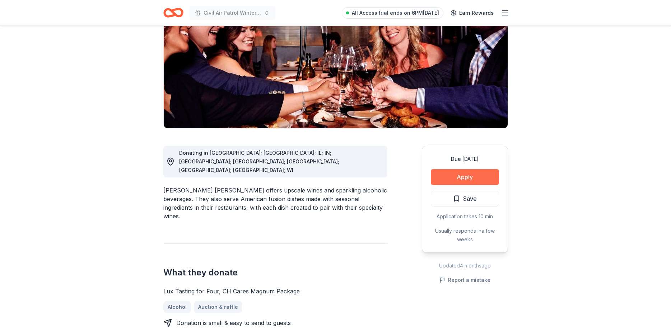
click at [480, 169] on button "Apply" at bounding box center [465, 177] width 68 height 16
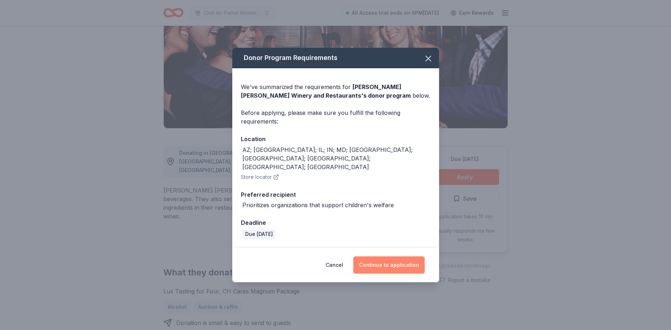
click at [401, 259] on button "Continue to application" at bounding box center [388, 264] width 71 height 17
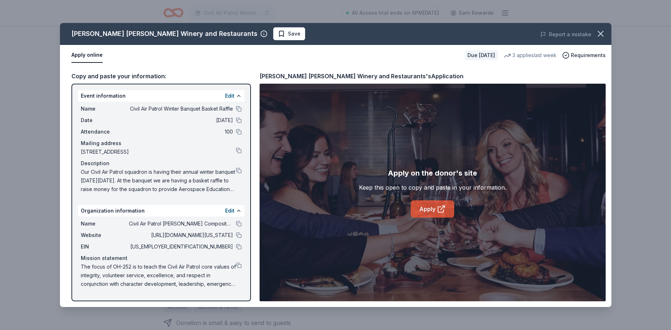
click at [426, 209] on link "Apply" at bounding box center [432, 208] width 43 height 17
click at [238, 170] on button at bounding box center [239, 171] width 6 height 6
click at [238, 263] on button at bounding box center [239, 265] width 6 height 6
click at [238, 223] on button at bounding box center [239, 224] width 6 height 6
click at [238, 225] on button at bounding box center [239, 224] width 6 height 6
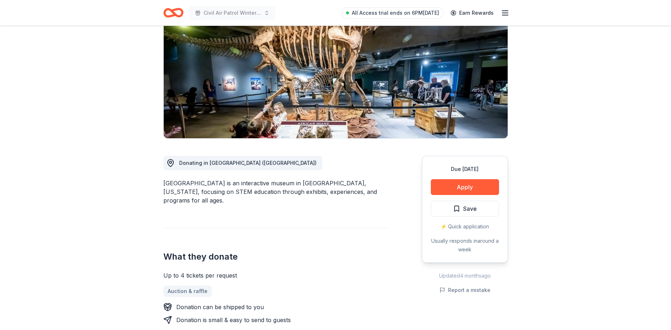
scroll to position [110, 0]
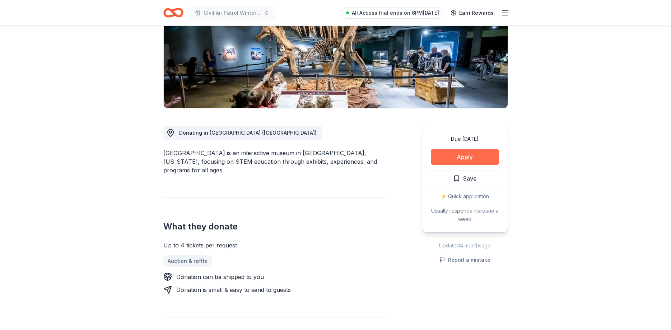
click at [477, 159] on button "Apply" at bounding box center [465, 157] width 68 height 16
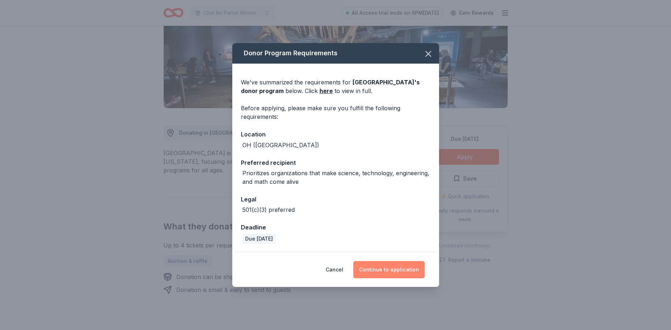
click at [390, 273] on button "Continue to application" at bounding box center [388, 269] width 71 height 17
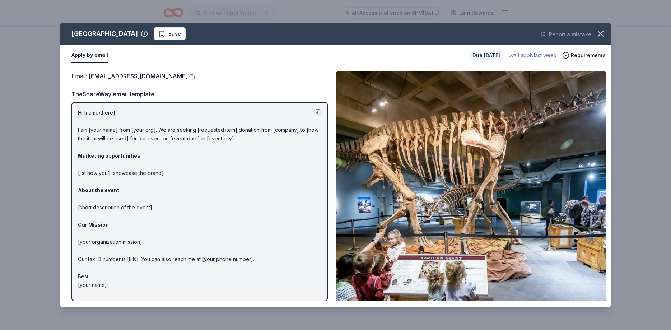
click at [98, 55] on button "Apply by email" at bounding box center [89, 55] width 37 height 15
click at [605, 32] on button "button" at bounding box center [601, 34] width 16 height 16
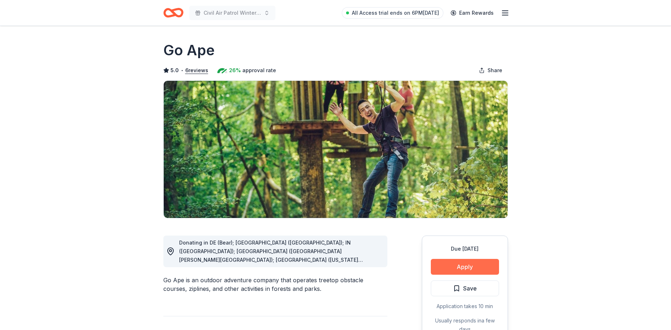
click at [464, 267] on button "Apply" at bounding box center [465, 267] width 68 height 16
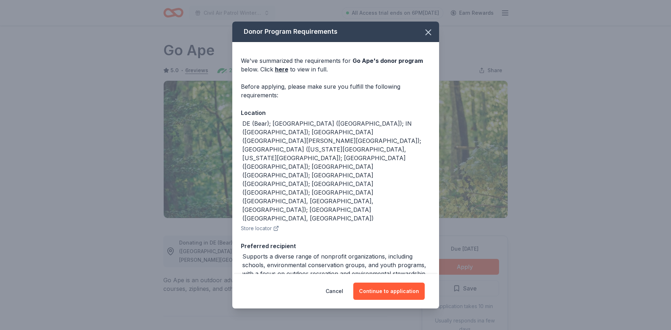
scroll to position [30, 0]
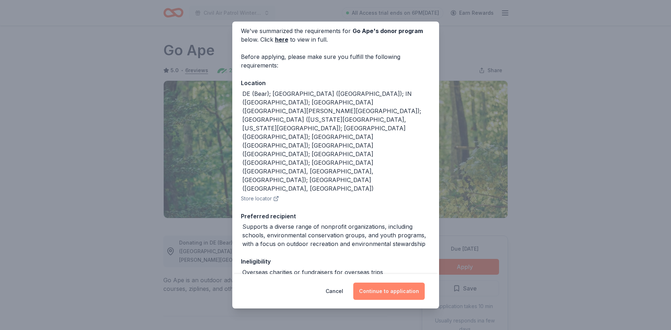
click at [392, 288] on button "Continue to application" at bounding box center [388, 290] width 71 height 17
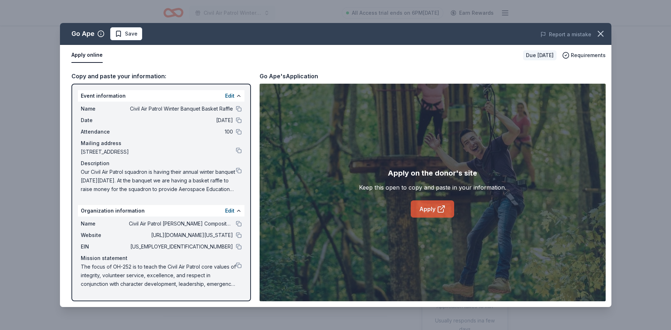
click at [422, 208] on link "Apply" at bounding box center [432, 208] width 43 height 17
click at [239, 225] on button at bounding box center [239, 224] width 6 height 6
click at [240, 267] on button at bounding box center [239, 265] width 6 height 6
